Goal: Check status

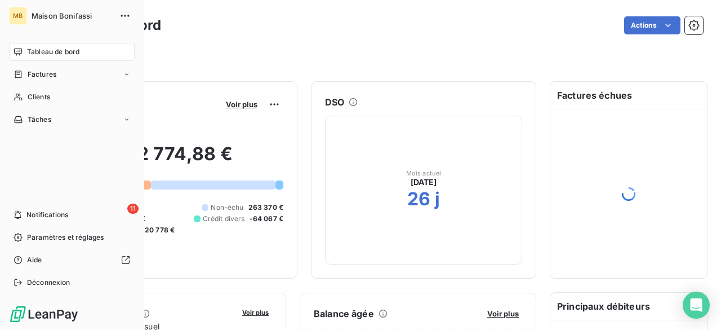
click at [33, 216] on span "Notifications" at bounding box center [47, 215] width 42 height 10
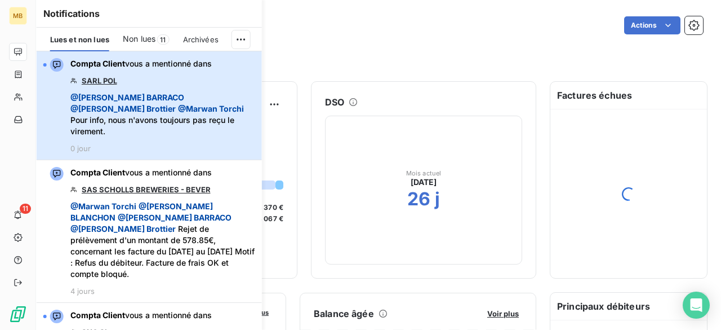
click at [176, 119] on span "@ [PERSON_NAME] @ [PERSON_NAME] @ [PERSON_NAME] Pour info, nous n'avons toujour…" at bounding box center [162, 114] width 185 height 45
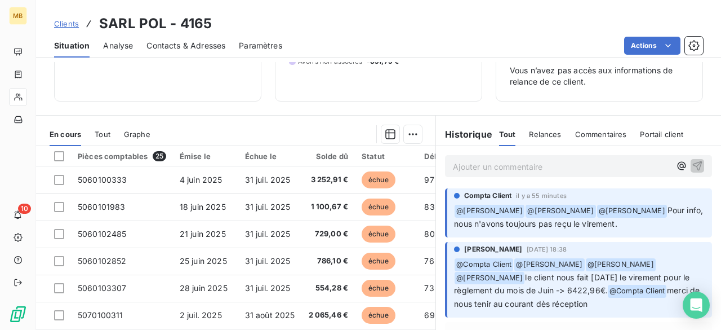
scroll to position [139, 0]
